Goal: Information Seeking & Learning: Check status

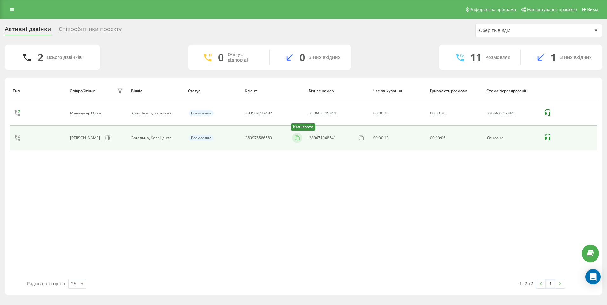
click at [296, 138] on icon at bounding box center [297, 138] width 6 height 6
click at [299, 138] on rect at bounding box center [297, 138] width 3 height 3
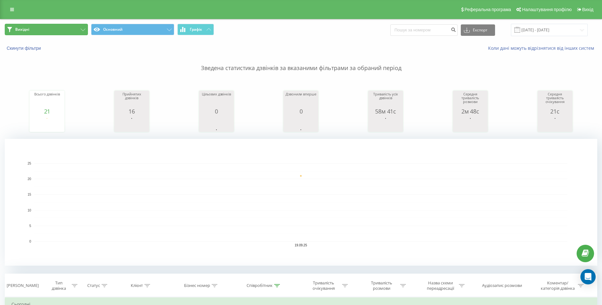
click at [71, 29] on button "Вихідні" at bounding box center [46, 29] width 83 height 11
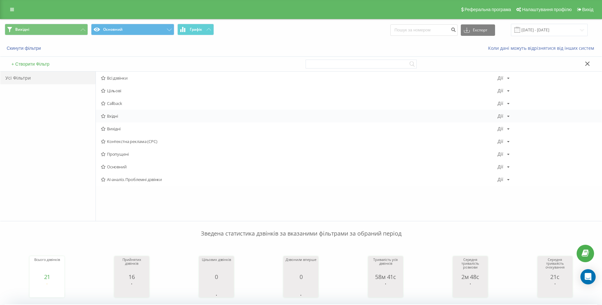
click at [124, 117] on span "Вхідні" at bounding box center [299, 116] width 397 height 4
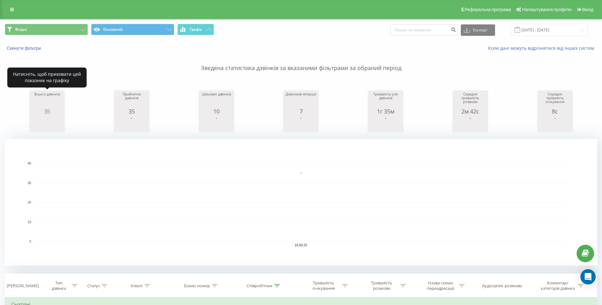
drag, startPoint x: 43, startPoint y: 116, endPoint x: 60, endPoint y: 116, distance: 17.5
click at [60, 116] on icon "A chart." at bounding box center [47, 124] width 32 height 19
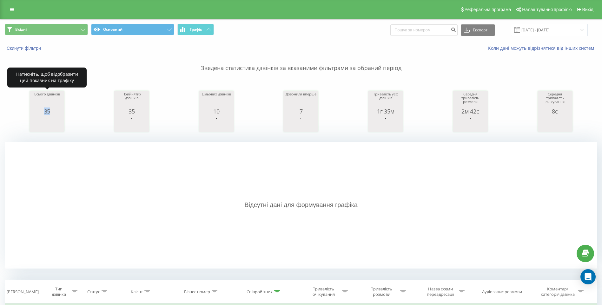
drag, startPoint x: 55, startPoint y: 113, endPoint x: 42, endPoint y: 111, distance: 13.1
click at [42, 111] on div "35" at bounding box center [47, 111] width 32 height 6
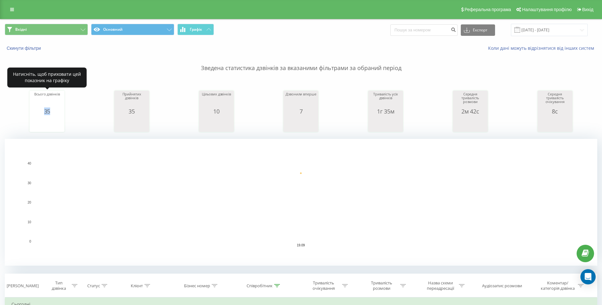
copy div "35"
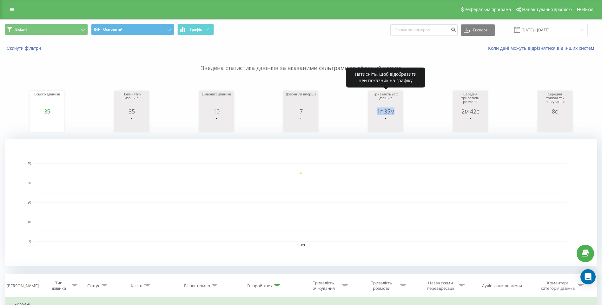
drag, startPoint x: 375, startPoint y: 114, endPoint x: 399, endPoint y: 114, distance: 24.1
click at [399, 114] on div "1г 35м" at bounding box center [386, 111] width 32 height 6
copy div "1г 35м"
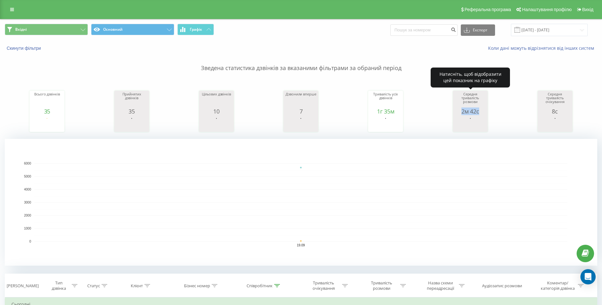
drag, startPoint x: 459, startPoint y: 113, endPoint x: 485, endPoint y: 112, distance: 25.4
click at [485, 112] on div "2м 42с" at bounding box center [470, 111] width 32 height 6
copy div "2м 42с"
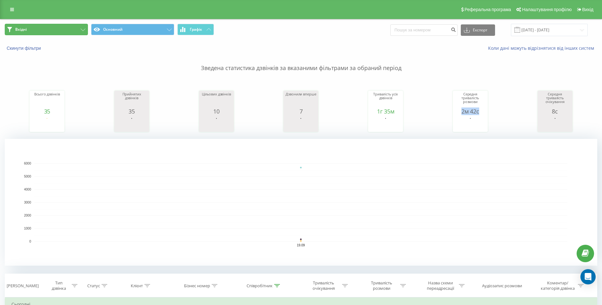
click at [75, 30] on button "Вхідні" at bounding box center [46, 29] width 83 height 11
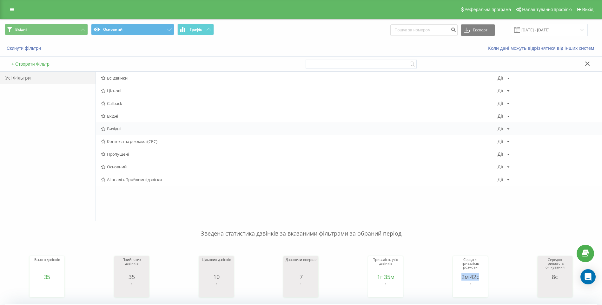
click at [115, 130] on span "Вихідні" at bounding box center [299, 129] width 397 height 4
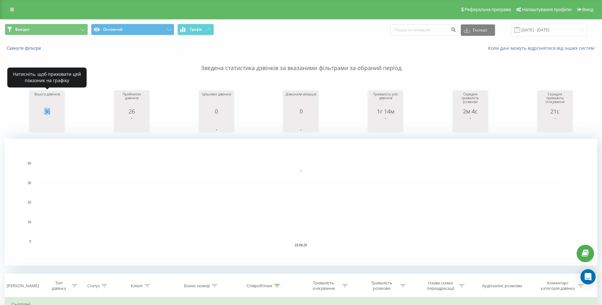
drag, startPoint x: 38, startPoint y: 114, endPoint x: 58, endPoint y: 114, distance: 20.0
click at [58, 114] on div "36" at bounding box center [47, 111] width 32 height 6
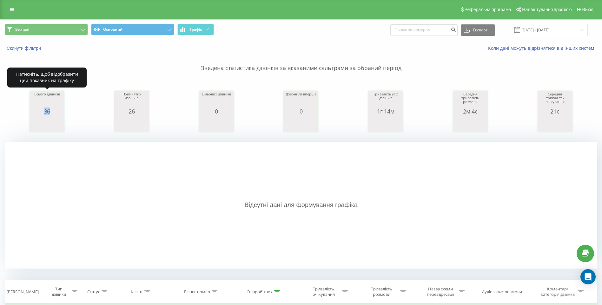
copy div "36"
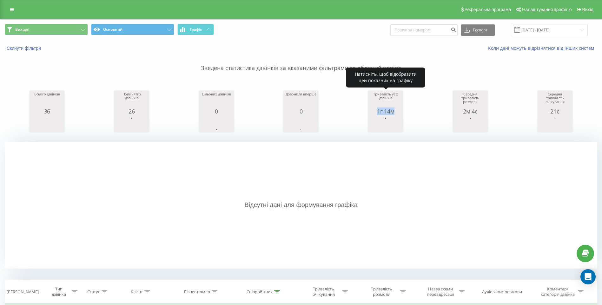
drag, startPoint x: 378, startPoint y: 112, endPoint x: 398, endPoint y: 112, distance: 20.3
click at [397, 112] on div "1г 14м" at bounding box center [386, 111] width 32 height 6
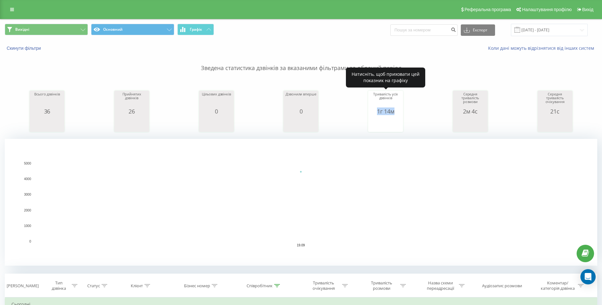
copy div "1г 14м"
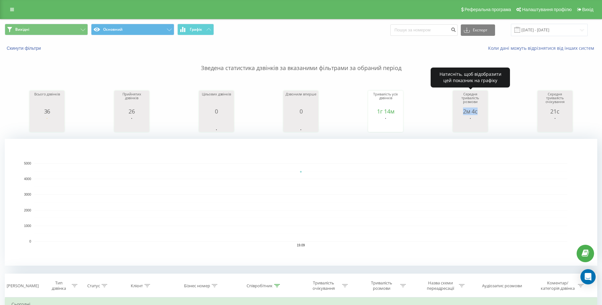
drag, startPoint x: 459, startPoint y: 113, endPoint x: 483, endPoint y: 112, distance: 23.5
click at [482, 112] on div "2м 4с" at bounding box center [470, 111] width 32 height 6
copy div "2м 4с"
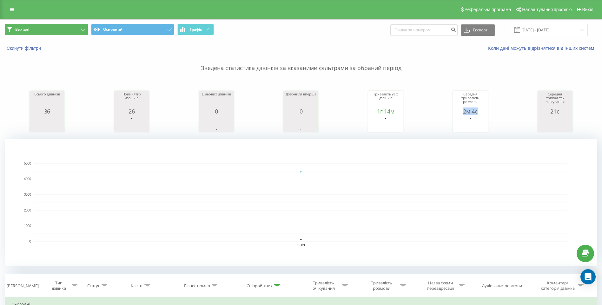
click at [70, 31] on button "Вихідні" at bounding box center [46, 29] width 83 height 11
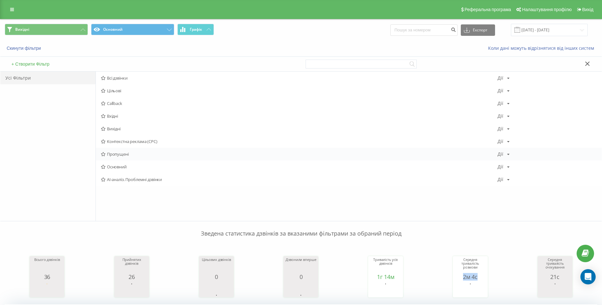
click at [124, 156] on span "Пропущені" at bounding box center [299, 154] width 397 height 4
